Goal: Find specific page/section: Find specific page/section

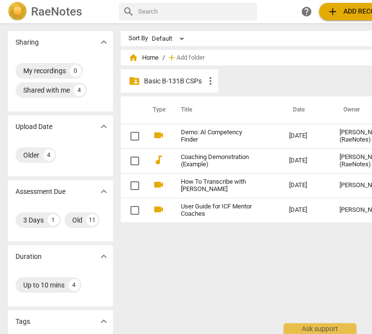
click at [177, 79] on p "Basic B-131B CSPs" at bounding box center [174, 81] width 61 height 10
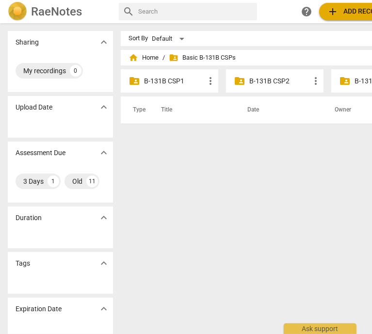
click at [179, 80] on p "B-131B CSP1" at bounding box center [174, 81] width 61 height 10
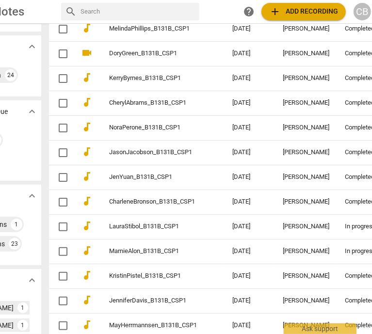
scroll to position [98, 0]
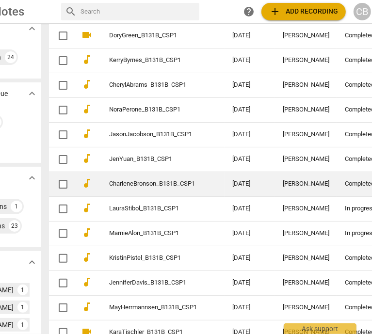
click at [173, 183] on link "CharleneBronson_B131B_CSP1" at bounding box center [153, 183] width 88 height 7
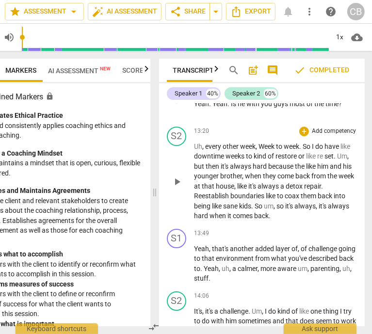
scroll to position [3401, 0]
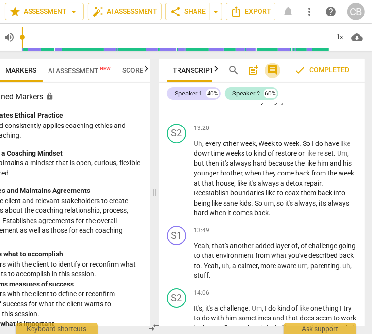
click at [269, 71] on span "comment" at bounding box center [273, 70] width 12 height 12
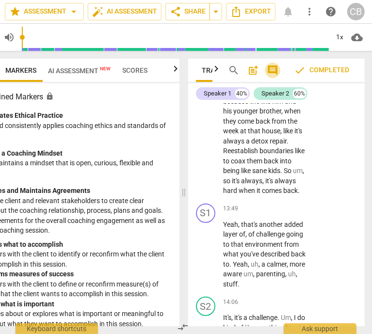
click at [269, 71] on span "comment" at bounding box center [273, 70] width 12 height 12
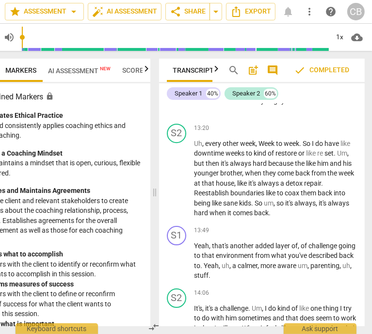
scroll to position [0, 0]
click at [138, 70] on span "Scores" at bounding box center [134, 70] width 25 height 8
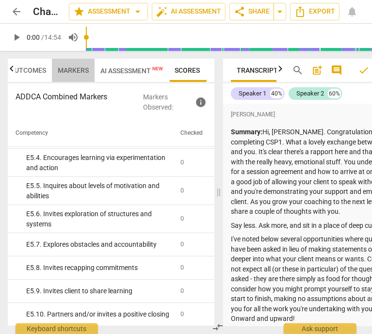
click at [74, 71] on span "Markers" at bounding box center [73, 70] width 31 height 8
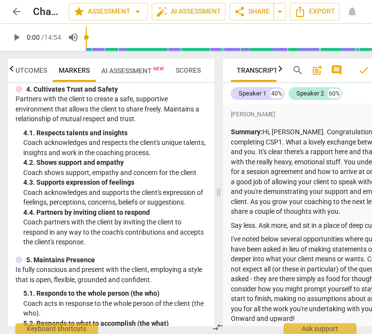
scroll to position [325, 0]
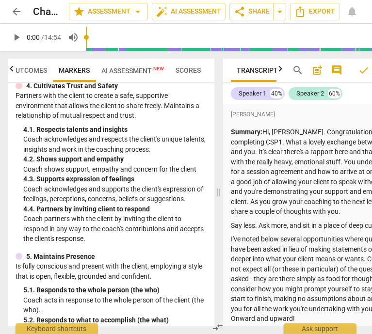
click at [28, 72] on span "Outcomes" at bounding box center [29, 70] width 36 height 8
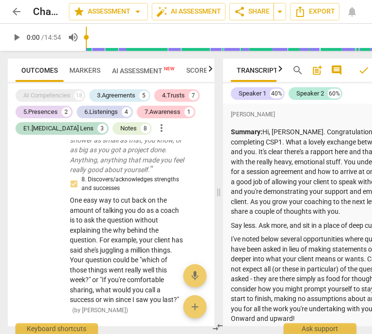
scroll to position [406, 0]
